Goal: Communication & Community: Connect with others

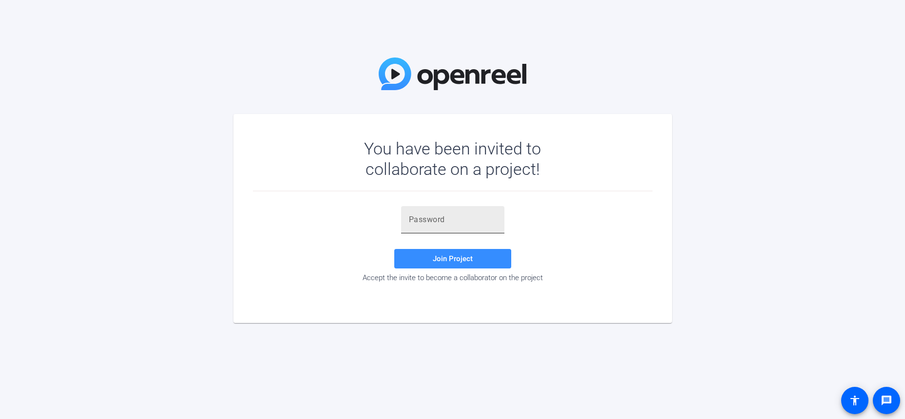
click at [484, 220] on input "text" at bounding box center [453, 220] width 88 height 12
paste input "bgTMui"
type input "bgTMui"
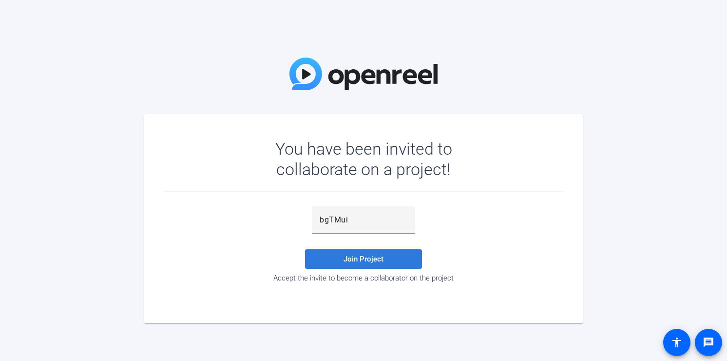
click at [372, 265] on span at bounding box center [363, 258] width 117 height 23
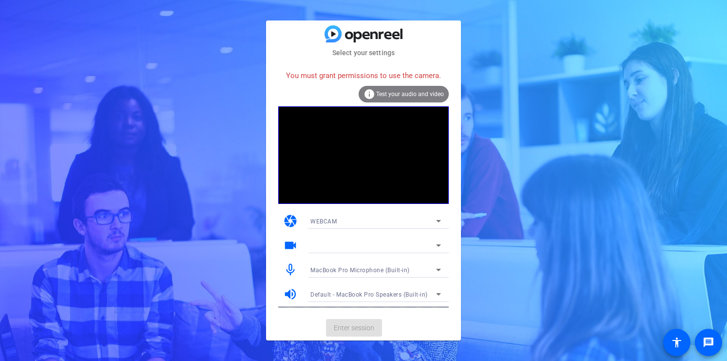
click at [440, 220] on icon at bounding box center [439, 221] width 12 height 12
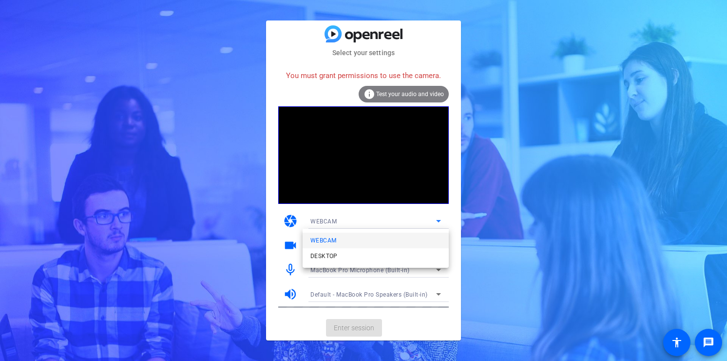
click at [194, 208] on div at bounding box center [363, 180] width 727 height 361
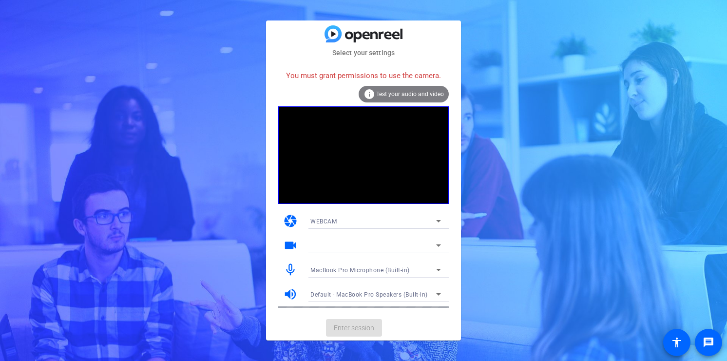
click at [301, 238] on div "videocam" at bounding box center [363, 245] width 171 height 24
click at [425, 245] on div at bounding box center [374, 245] width 126 height 12
click at [435, 245] on icon at bounding box center [439, 245] width 12 height 12
click at [440, 245] on icon at bounding box center [438, 245] width 5 height 2
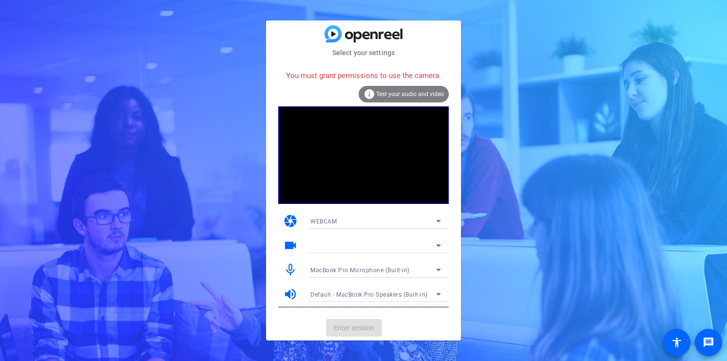
click at [187, 193] on div "Select your settings You must grant permissions to use the camera. info Test yo…" at bounding box center [363, 180] width 727 height 361
click at [412, 91] on span "Test your audio and video" at bounding box center [410, 94] width 68 height 7
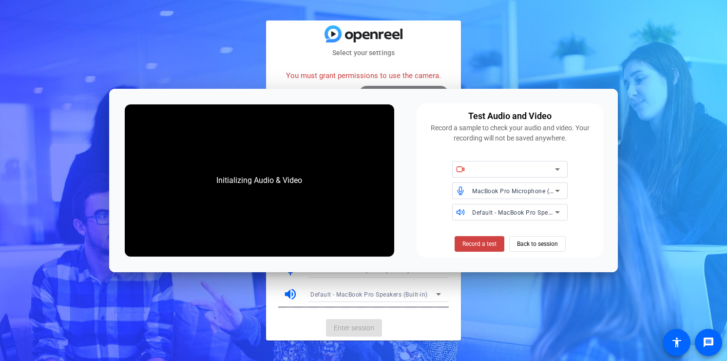
click at [505, 198] on div "MacBook Pro Microphone (Built-in)" at bounding box center [516, 190] width 88 height 17
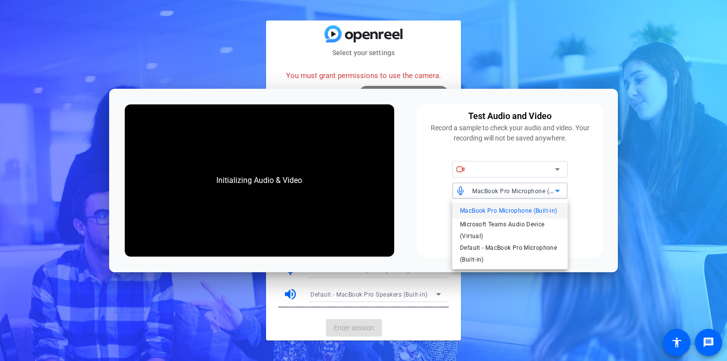
click at [592, 181] on div at bounding box center [363, 180] width 727 height 361
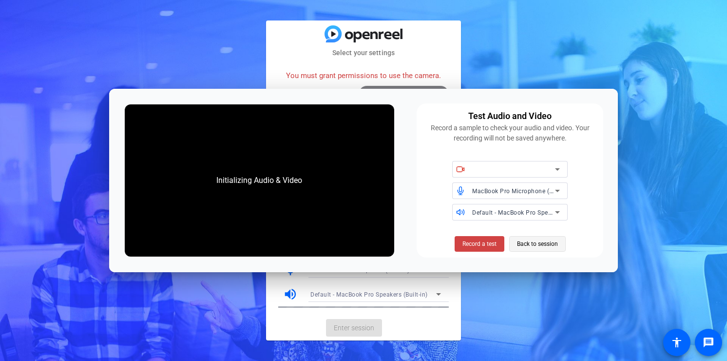
click at [546, 246] on span "Back to session" at bounding box center [537, 244] width 41 height 19
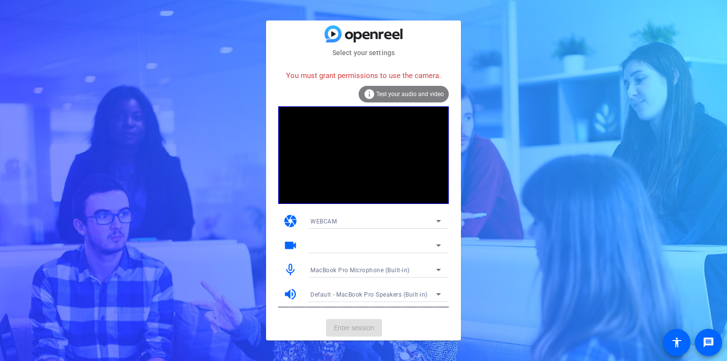
click at [325, 262] on div "MacBook Pro Microphone (Built-in)" at bounding box center [376, 270] width 131 height 16
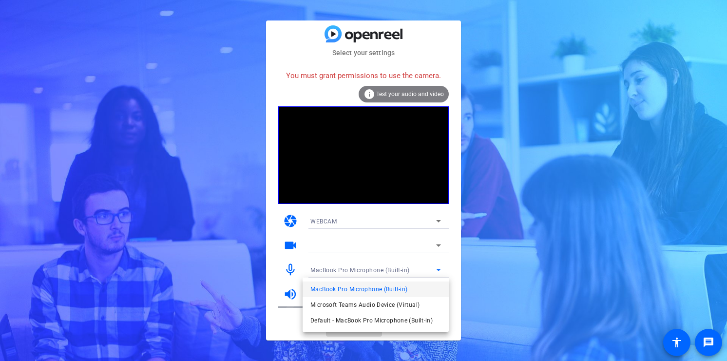
click at [213, 263] on div at bounding box center [363, 180] width 727 height 361
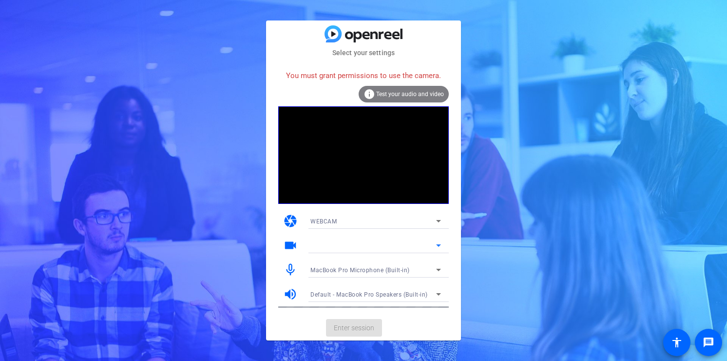
click at [422, 241] on div at bounding box center [374, 245] width 126 height 12
click at [441, 245] on icon at bounding box center [439, 245] width 12 height 12
click at [439, 220] on icon at bounding box center [438, 221] width 5 height 2
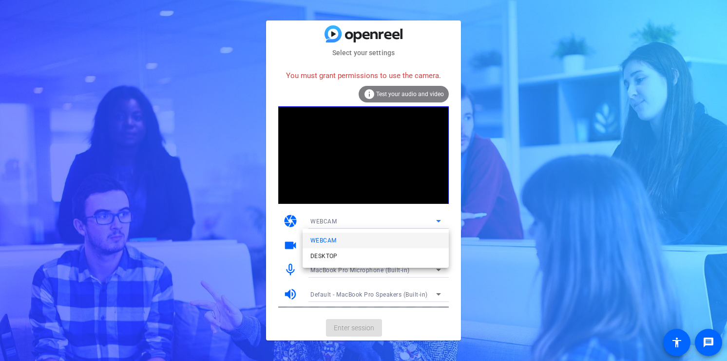
click at [439, 221] on div at bounding box center [363, 180] width 727 height 361
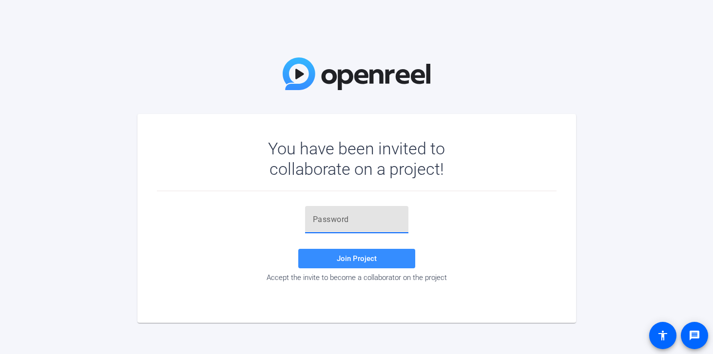
click at [330, 218] on input "text" at bounding box center [357, 220] width 88 height 12
paste input "bgTMui"
type input "bgTMui"
click at [375, 267] on span at bounding box center [356, 258] width 117 height 23
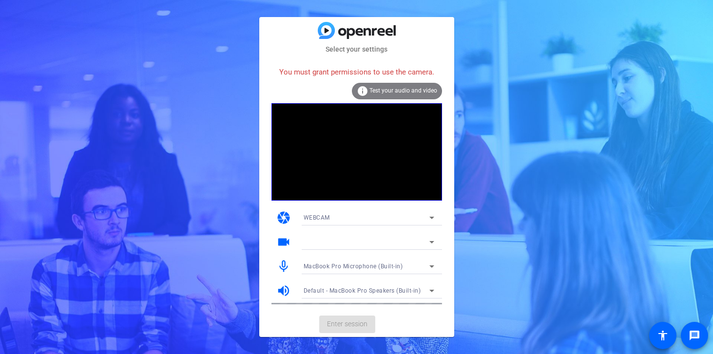
click at [352, 67] on div "You must grant permissions to use the camera." at bounding box center [357, 72] width 171 height 21
click at [411, 238] on div at bounding box center [367, 242] width 126 height 12
click at [284, 242] on mat-icon "videocam" at bounding box center [283, 242] width 15 height 15
click at [436, 242] on icon at bounding box center [432, 242] width 12 height 12
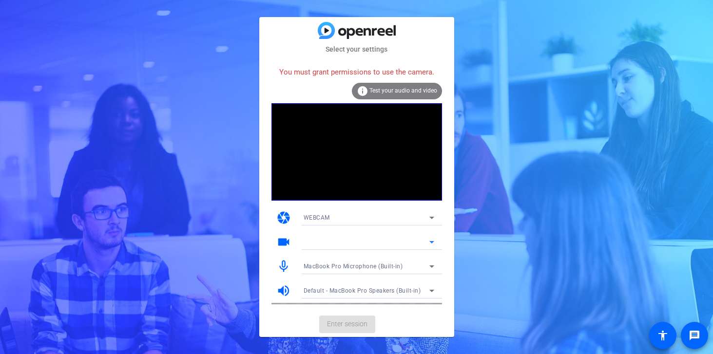
click at [434, 243] on icon at bounding box center [432, 242] width 12 height 12
click at [431, 219] on icon at bounding box center [432, 218] width 12 height 12
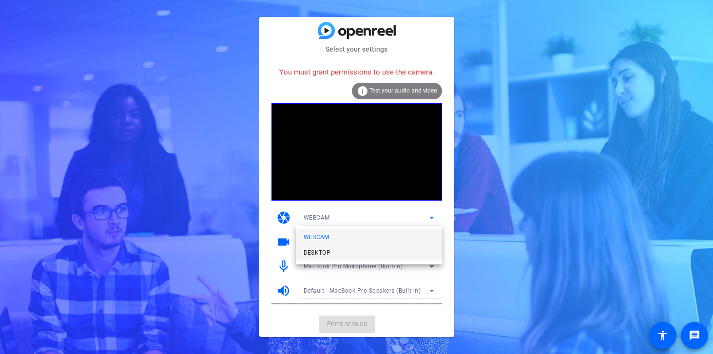
click at [351, 254] on mat-option "DESKTOP" at bounding box center [369, 253] width 146 height 16
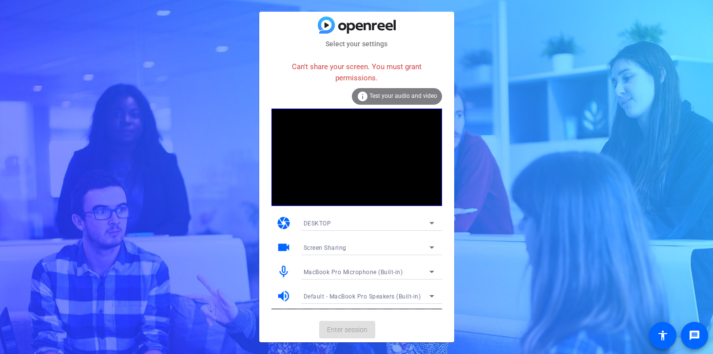
click at [435, 225] on icon at bounding box center [432, 223] width 12 height 12
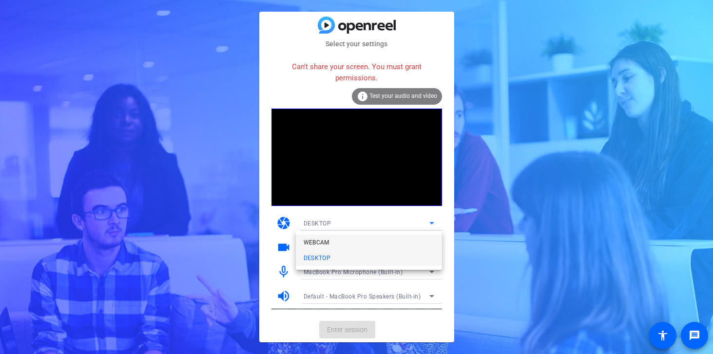
click at [371, 245] on mat-option "WEBCAM" at bounding box center [369, 243] width 146 height 16
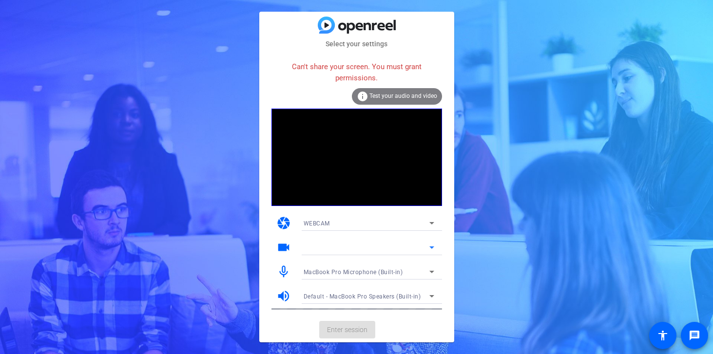
click at [435, 245] on icon at bounding box center [432, 248] width 12 height 12
click at [282, 243] on mat-icon "videocam" at bounding box center [283, 247] width 15 height 15
click at [401, 95] on span "Test your audio and video" at bounding box center [404, 96] width 68 height 7
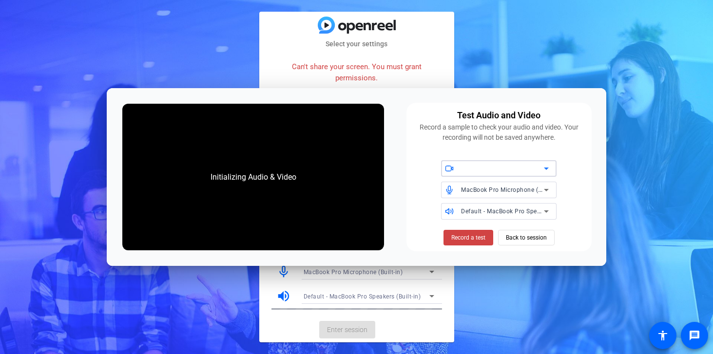
click at [493, 173] on div at bounding box center [502, 169] width 83 height 12
click at [545, 170] on icon at bounding box center [547, 169] width 12 height 12
click at [464, 240] on span "Record a test" at bounding box center [468, 238] width 34 height 9
click at [531, 239] on span "Back to session" at bounding box center [526, 238] width 41 height 19
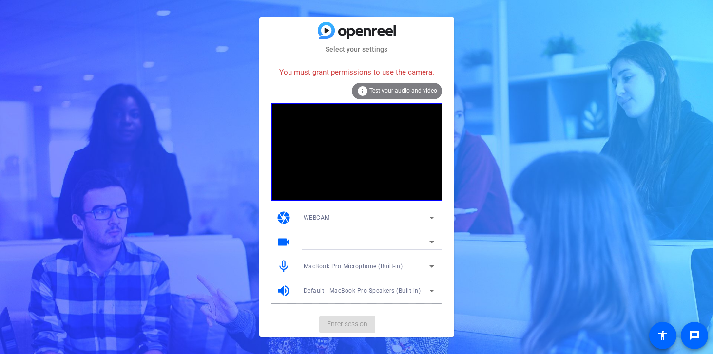
click at [197, 109] on div "Select your settings You must grant permissions to use the camera. info Test yo…" at bounding box center [356, 177] width 713 height 354
click at [336, 243] on div at bounding box center [367, 242] width 126 height 12
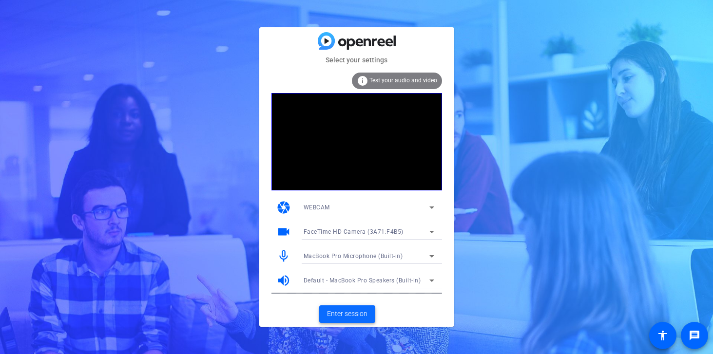
click at [361, 310] on span "Enter session" at bounding box center [347, 314] width 40 height 10
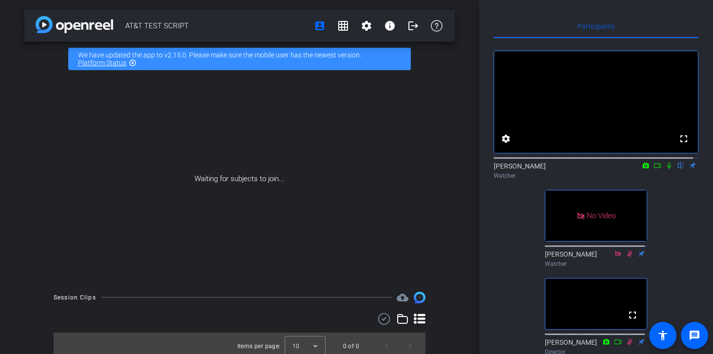
click at [656, 169] on icon at bounding box center [658, 165] width 8 height 7
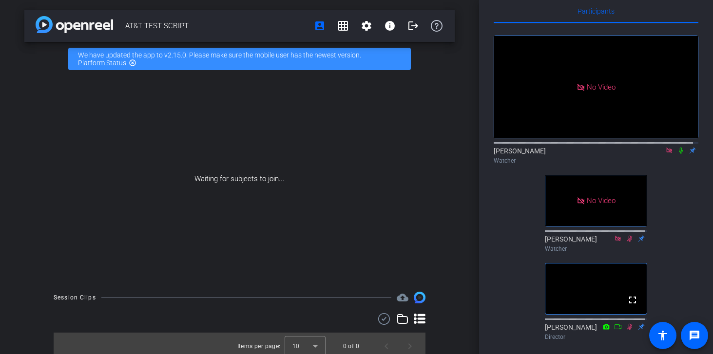
scroll to position [90, 0]
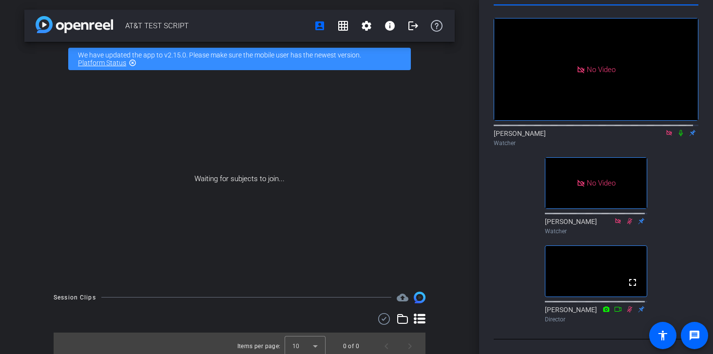
click at [677, 130] on icon at bounding box center [681, 133] width 8 height 7
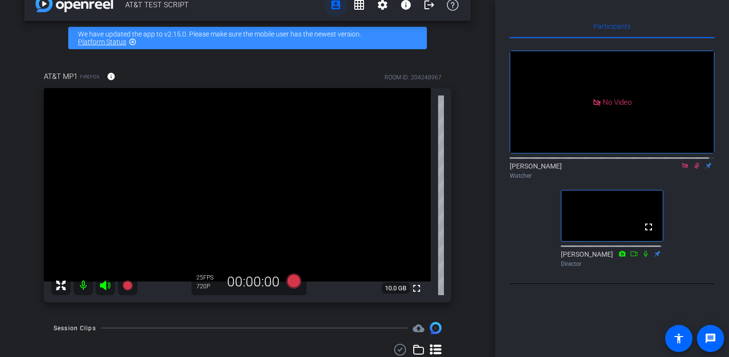
scroll to position [0, 0]
